Goal: Navigation & Orientation: Find specific page/section

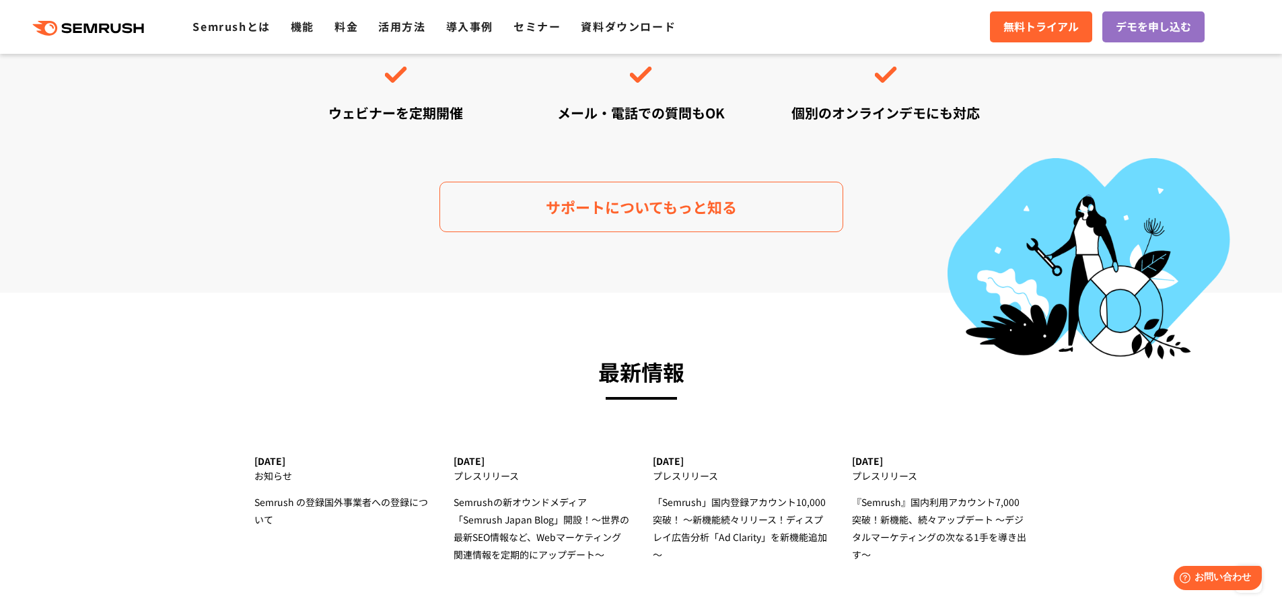
scroll to position [3901, 0]
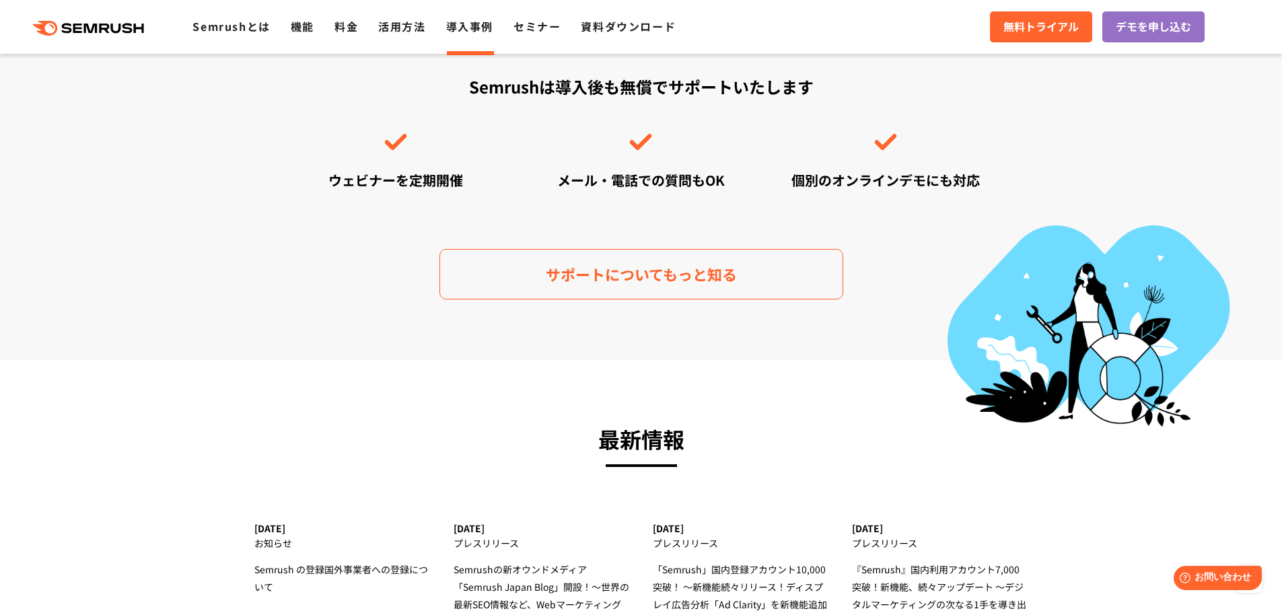
click at [470, 22] on link "導入事例" at bounding box center [469, 26] width 47 height 16
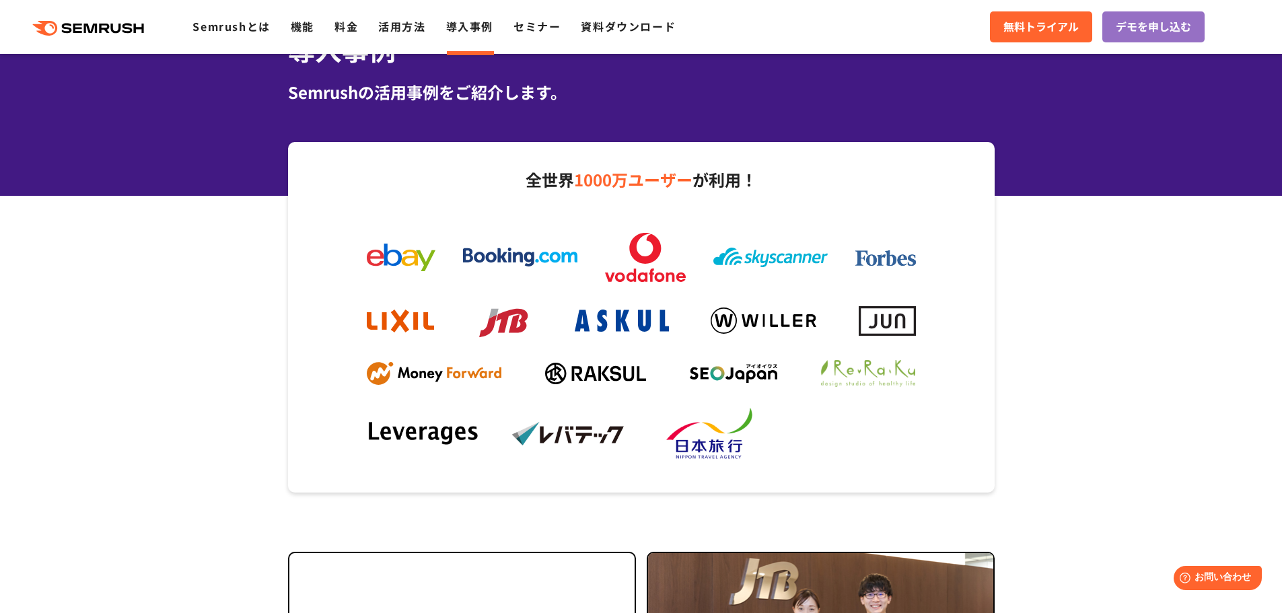
scroll to position [67, 0]
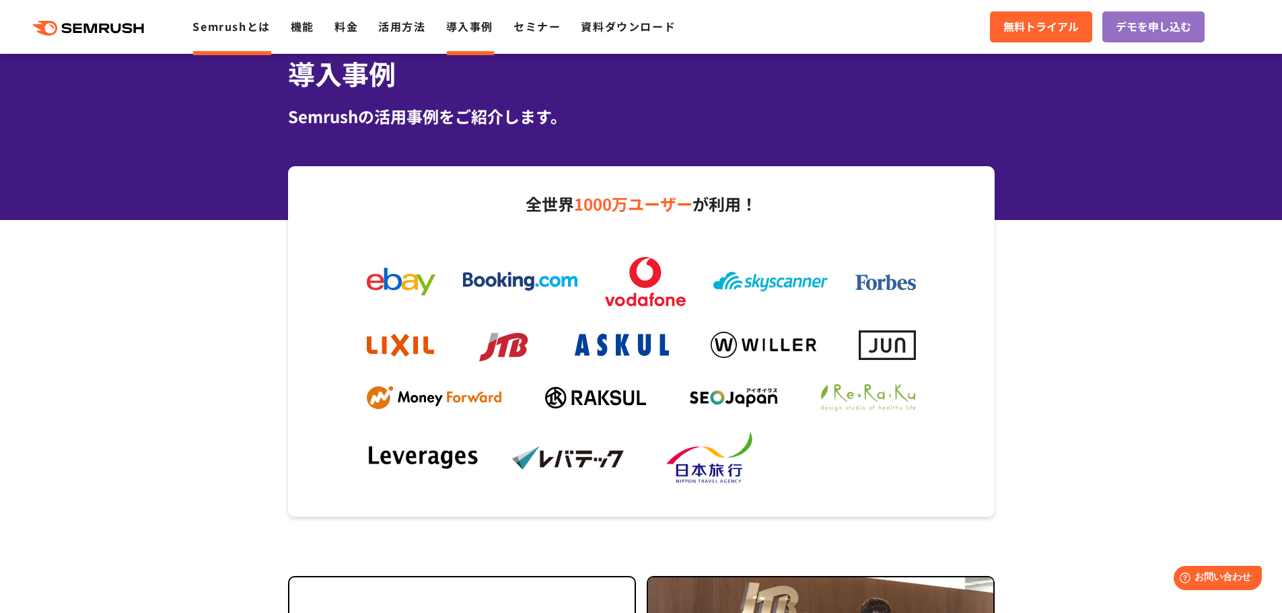
click at [235, 21] on link "Semrushとは" at bounding box center [230, 26] width 77 height 16
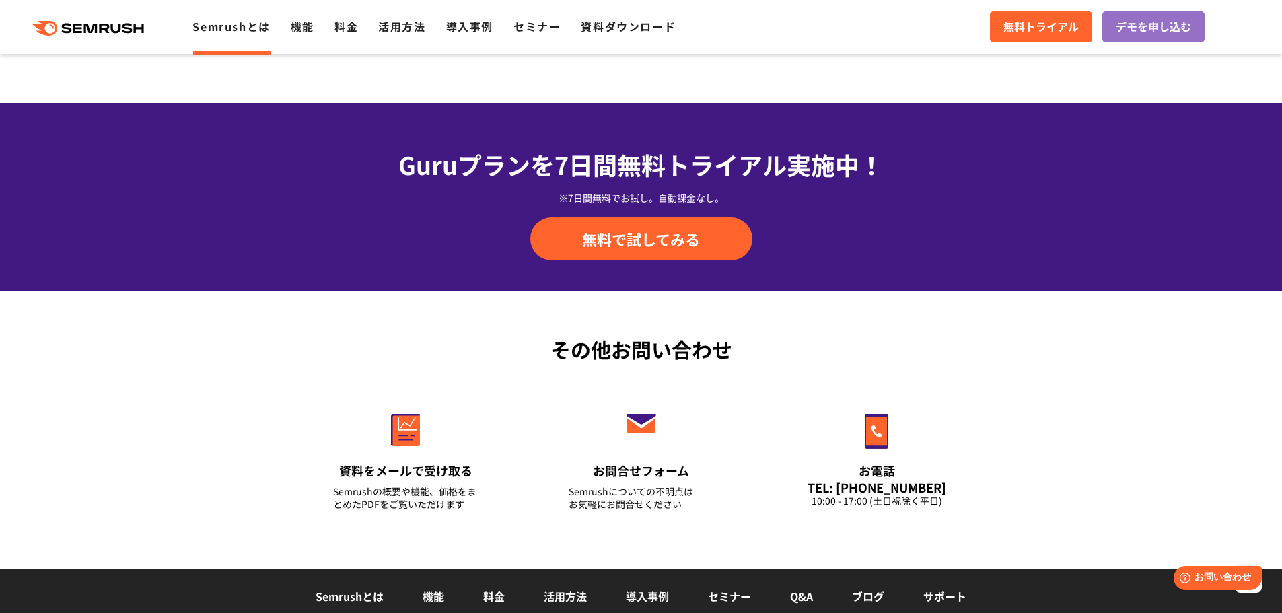
scroll to position [3028, 0]
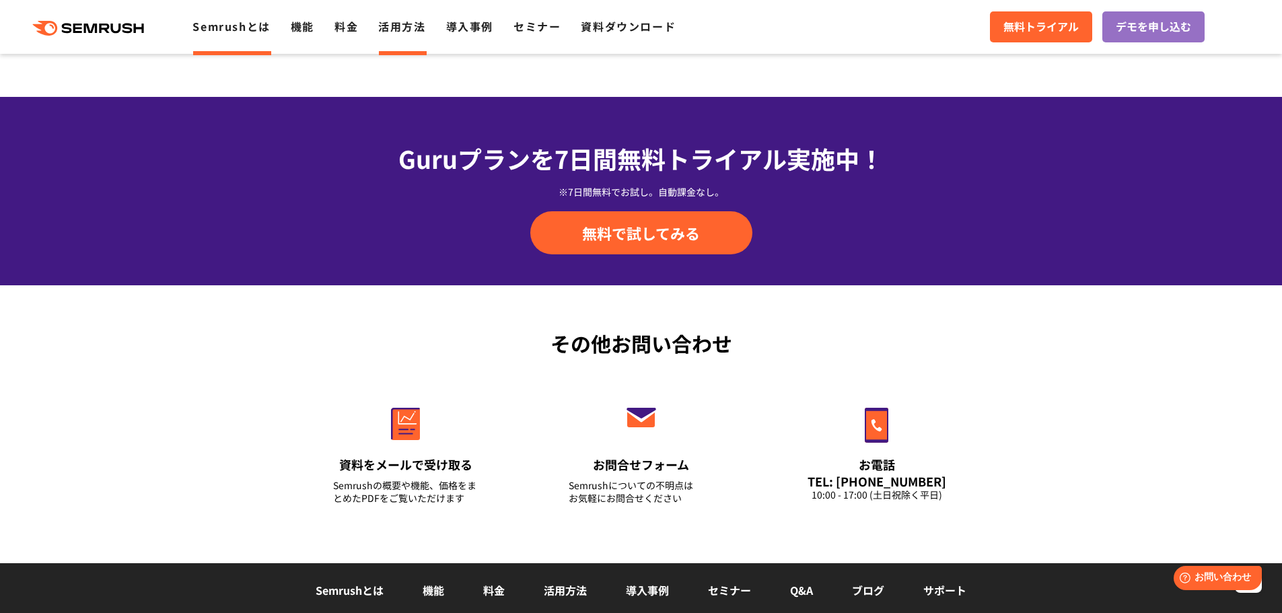
click at [409, 22] on link "活用方法" at bounding box center [401, 26] width 47 height 16
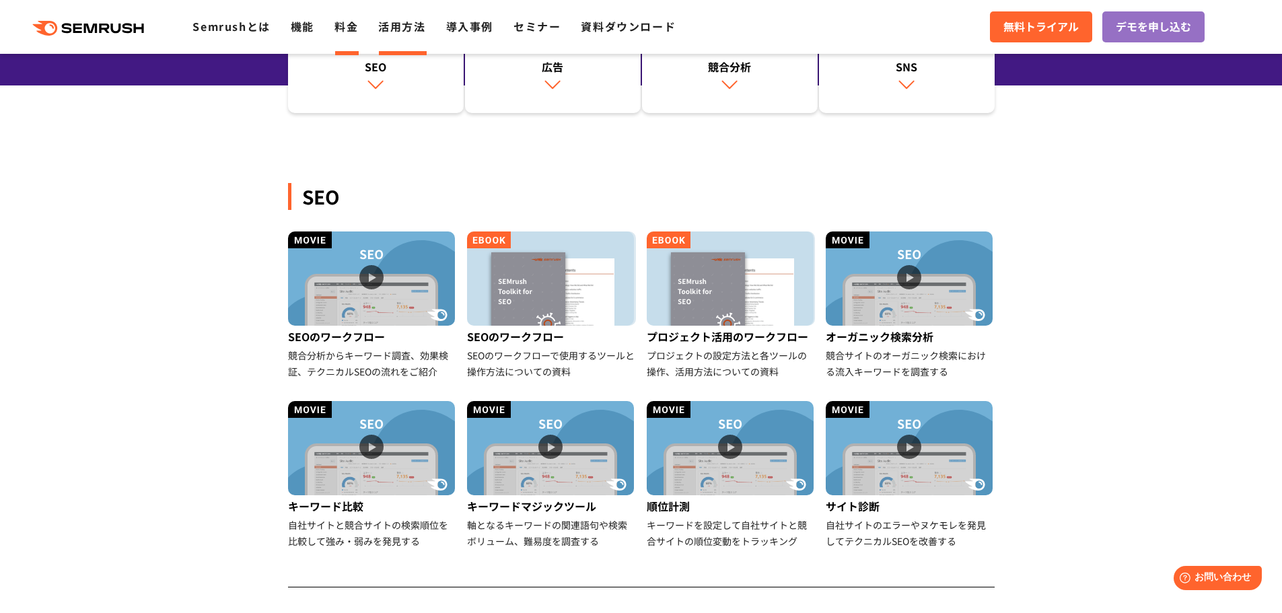
click at [357, 29] on link "料金" at bounding box center [346, 26] width 24 height 16
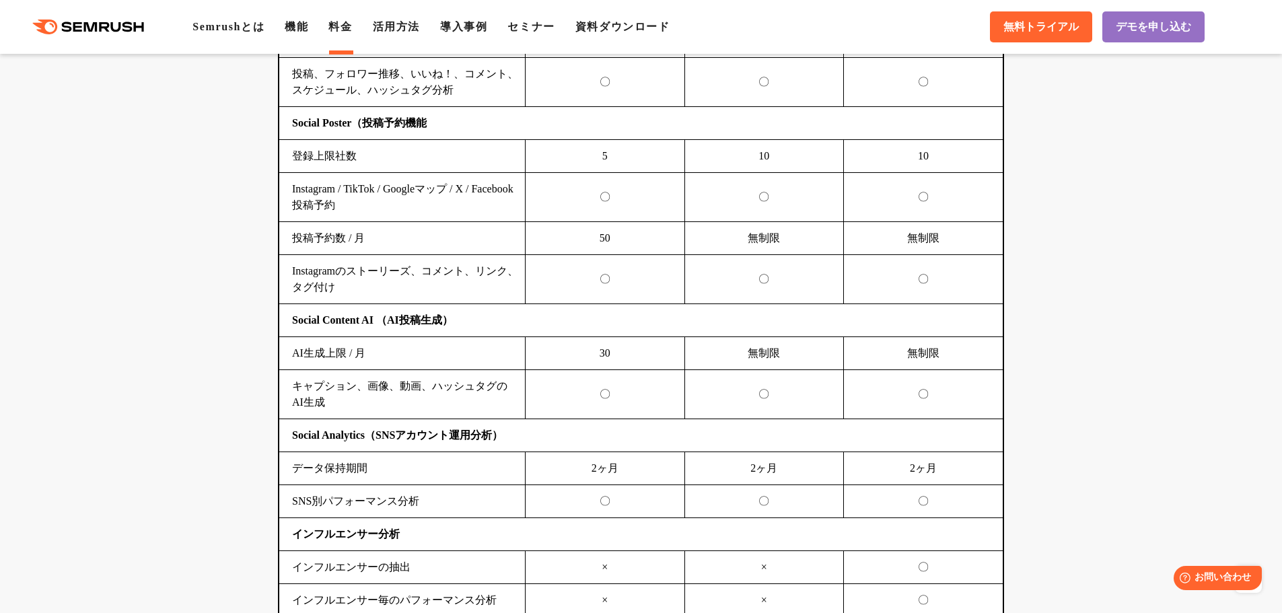
scroll to position [3095, 0]
